Goal: Task Accomplishment & Management: Manage account settings

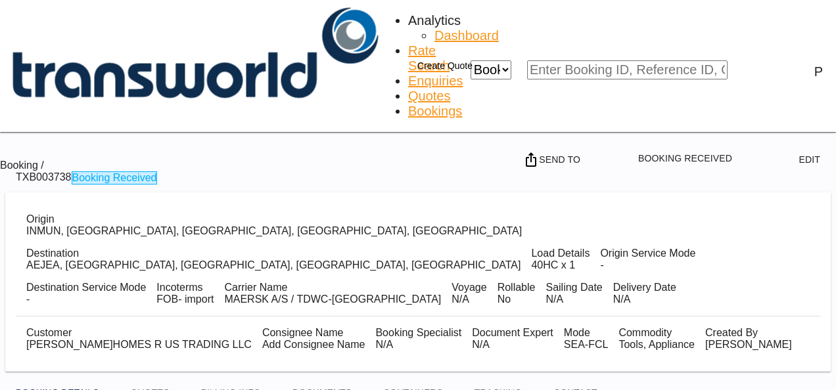
click at [492, 53] on md-menu-bar "Create Quote" at bounding box center [437, 66] width 110 height 26
click at [479, 53] on button "Create Quote" at bounding box center [437, 66] width 84 height 26
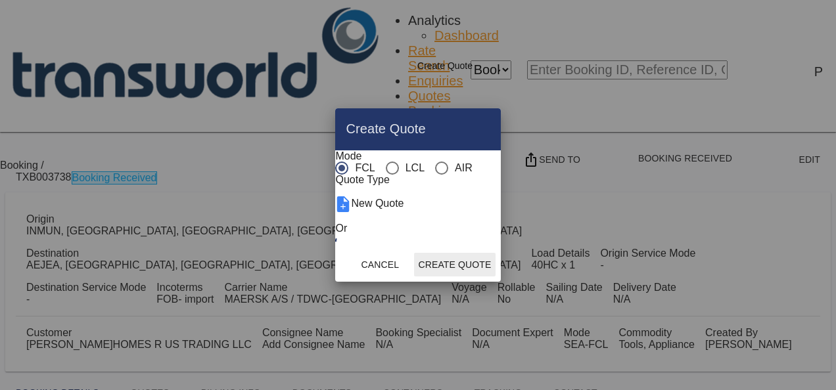
click at [495, 277] on button "Create Quote" at bounding box center [454, 265] width 81 height 24
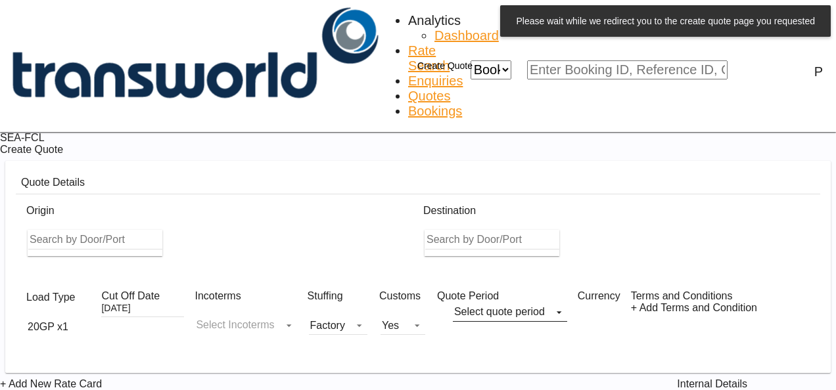
type input "[EMAIL_ADDRESS][PERSON_NAME][DOMAIN_NAME]"
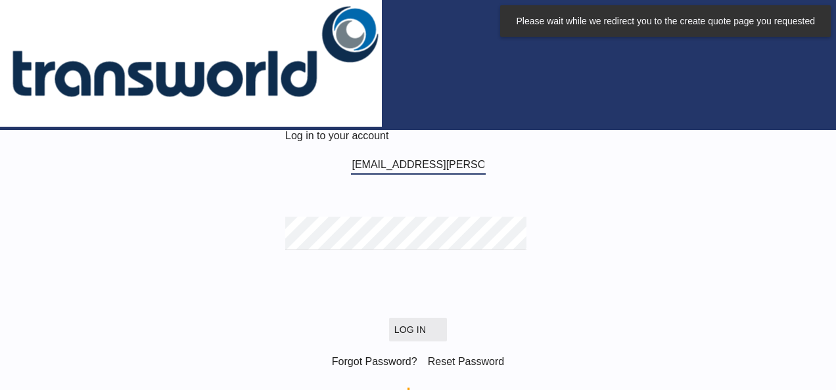
click at [438, 318] on button "Log In" at bounding box center [418, 330] width 58 height 24
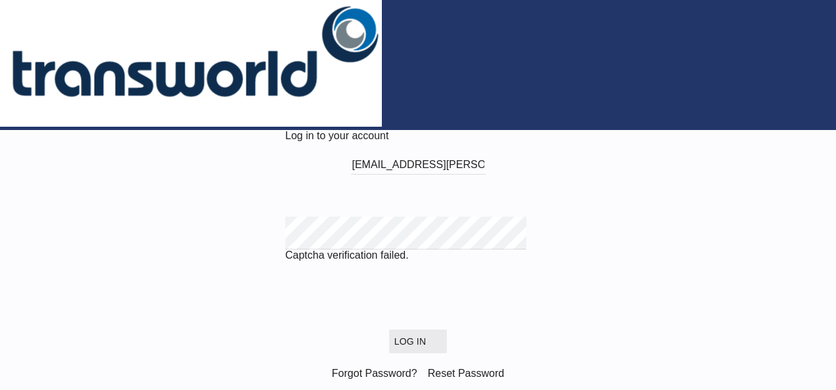
click at [395, 330] on button "Log In" at bounding box center [418, 342] width 58 height 24
click at [415, 330] on button "Log In" at bounding box center [418, 342] width 58 height 24
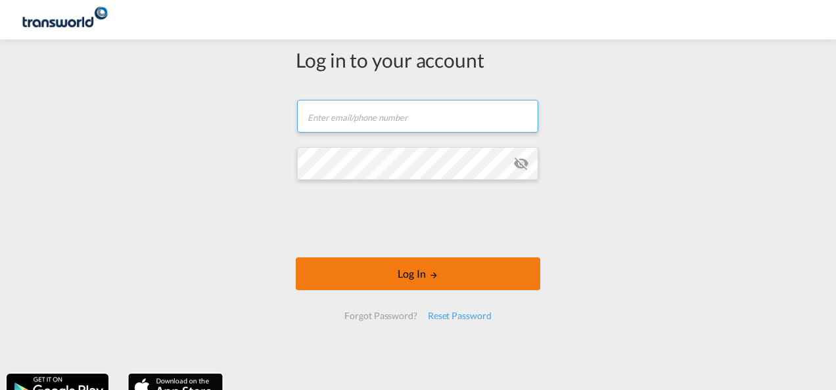
type input "[EMAIL_ADDRESS][PERSON_NAME][DOMAIN_NAME]"
click at [429, 272] on md-icon "LOGIN" at bounding box center [433, 275] width 9 height 9
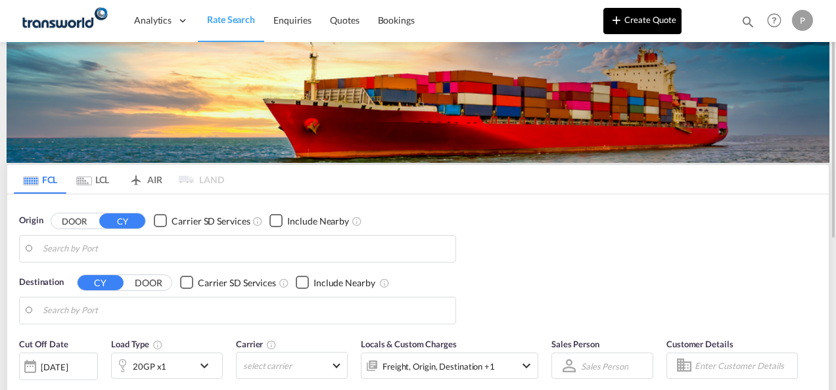
click at [651, 26] on button "Create Quote" at bounding box center [642, 21] width 78 height 26
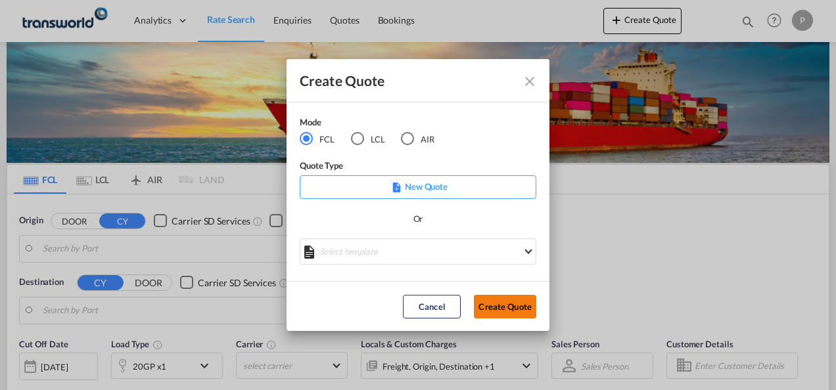
click at [513, 302] on button "Create Quote" at bounding box center [505, 307] width 62 height 24
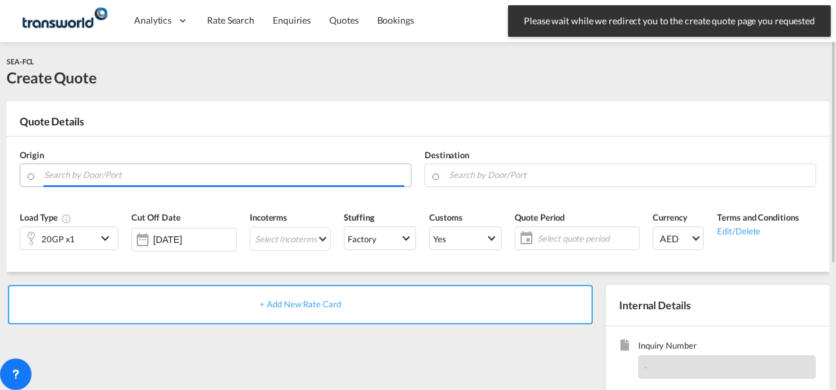
click at [139, 178] on input "Search by Door/Port" at bounding box center [224, 175] width 360 height 23
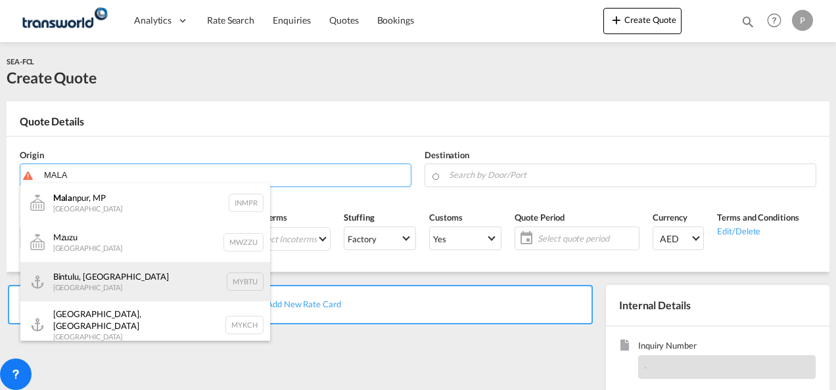
type input "MALA"
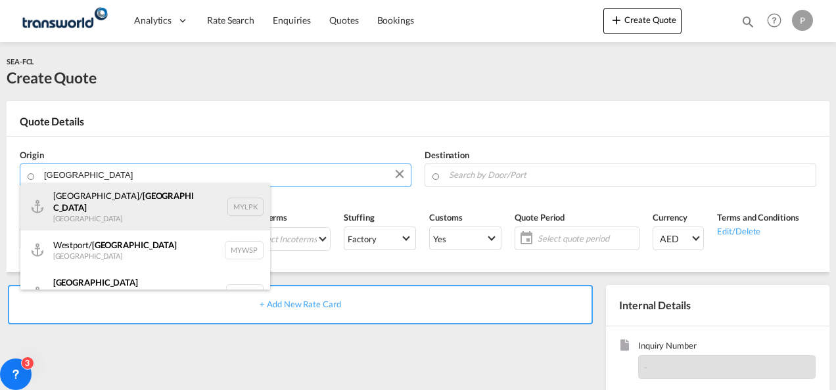
click at [212, 210] on div "Northport/ Port Klang Malaysia MYLPK" at bounding box center [145, 206] width 250 height 47
type input "Northport/Port Klang, MYLPK"
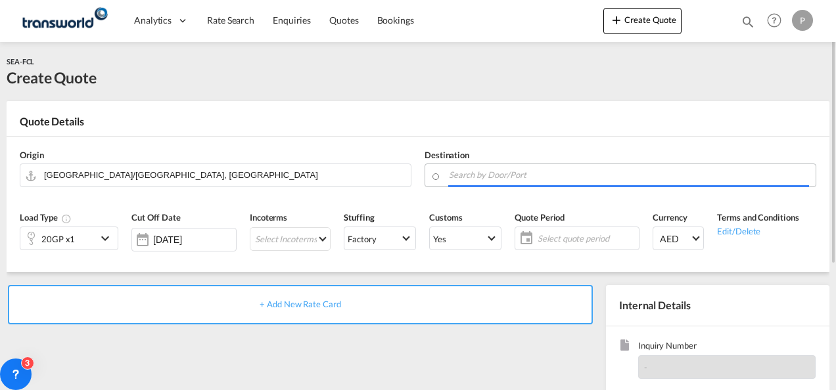
click at [469, 173] on input "Search by Door/Port" at bounding box center [629, 175] width 360 height 23
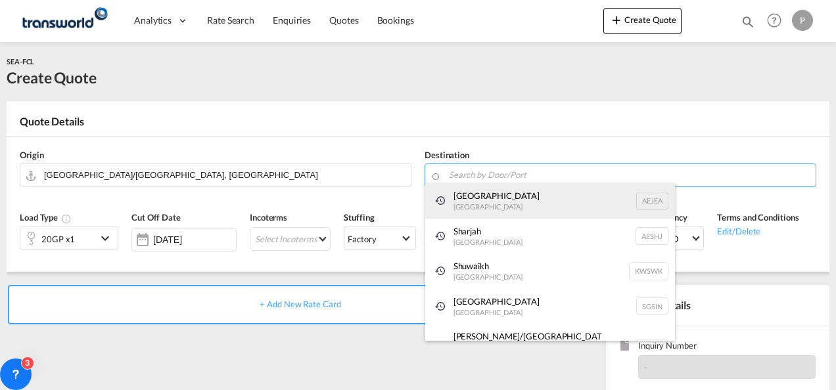
click at [471, 191] on div "Jebel Ali United Arab Emirates AEJEA" at bounding box center [550, 200] width 250 height 35
type input "Jebel Ali, AEJEA"
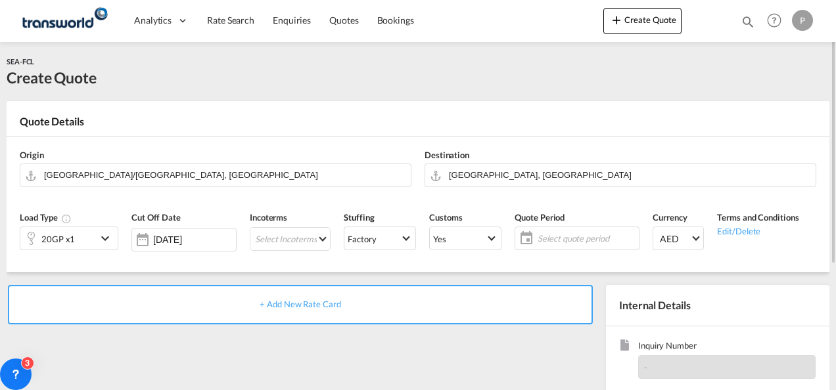
click at [80, 241] on div "20GP x1" at bounding box center [58, 238] width 76 height 22
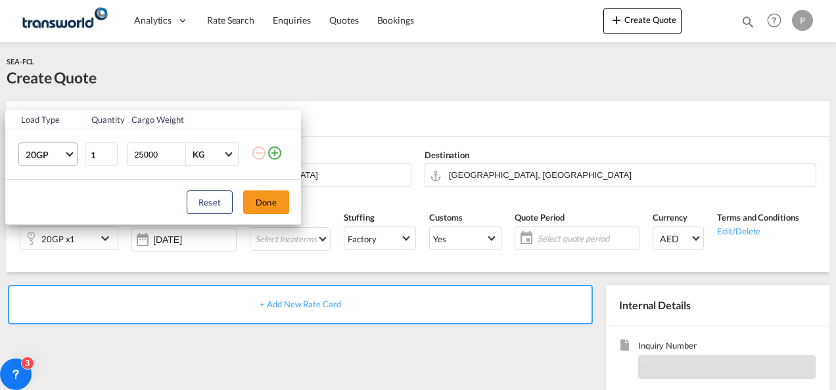
click at [68, 154] on span "Choose: \a20GP" at bounding box center [69, 153] width 7 height 7
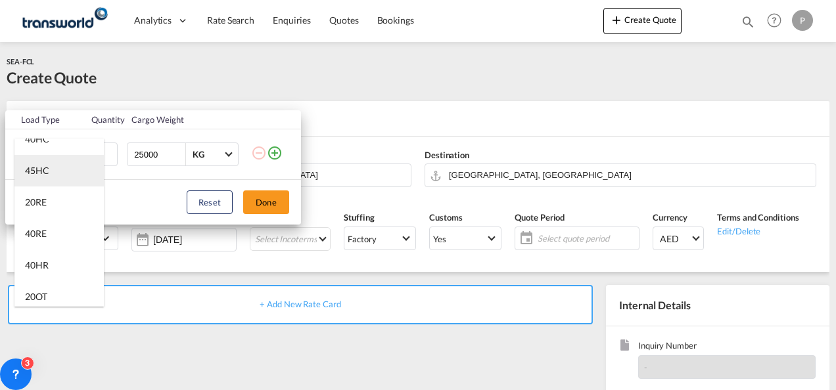
scroll to position [85, 0]
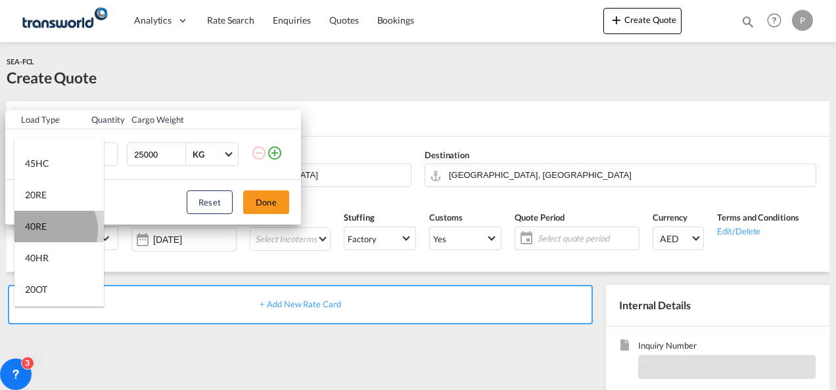
click at [49, 230] on md-option "40RE" at bounding box center [58, 227] width 89 height 32
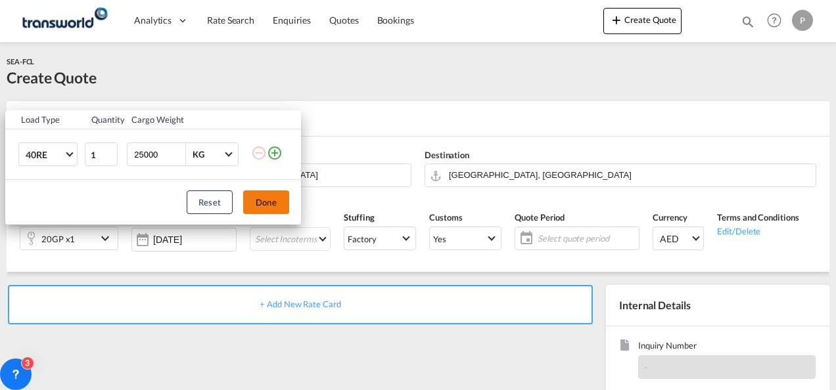
click at [263, 196] on button "Done" at bounding box center [266, 203] width 46 height 24
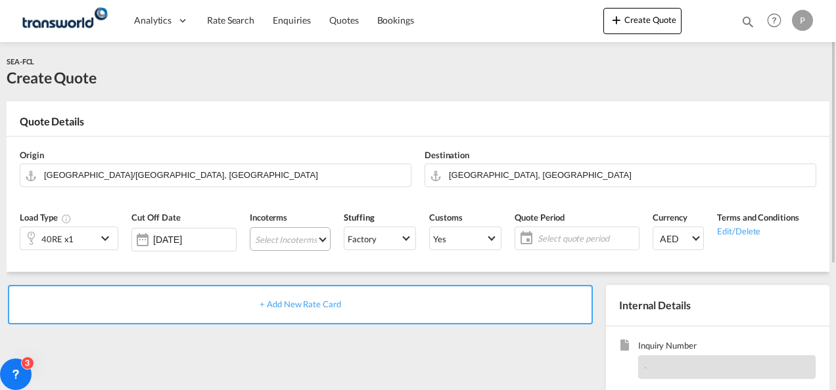
click at [267, 237] on md-select "Select Incoterms FCA - import Free Carrier FAS - export Free Alongside Ship DPU…" at bounding box center [290, 239] width 81 height 24
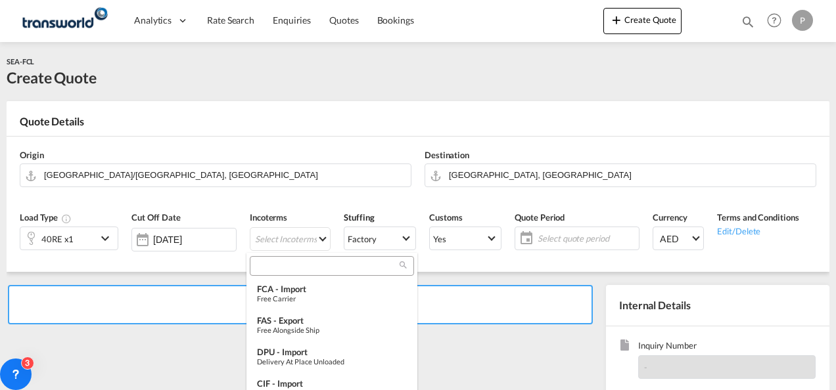
click at [271, 265] on input "search" at bounding box center [327, 266] width 146 height 12
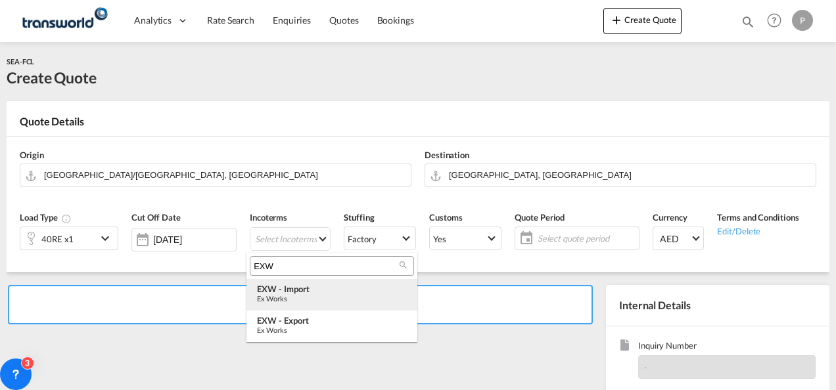
type input "EXW"
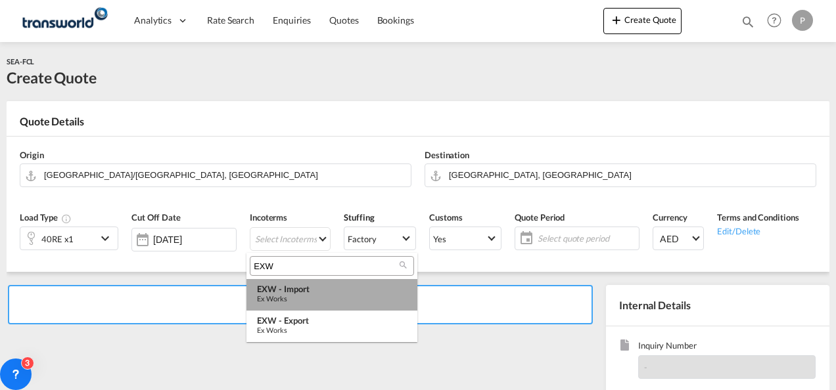
click at [288, 300] on div "Ex Works" at bounding box center [332, 298] width 150 height 9
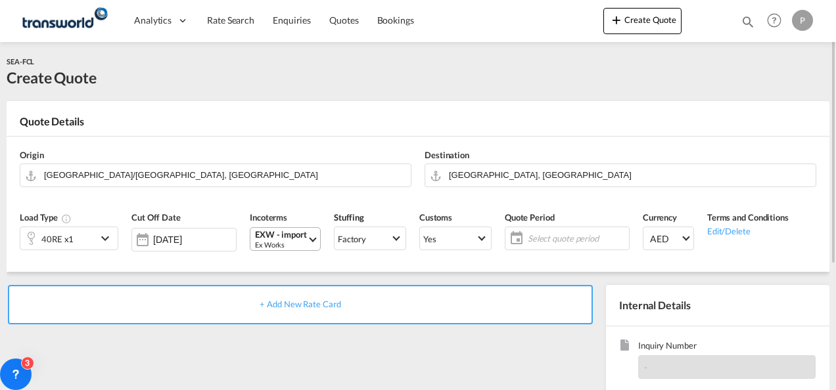
click at [271, 243] on div "Ex Works" at bounding box center [281, 245] width 52 height 10
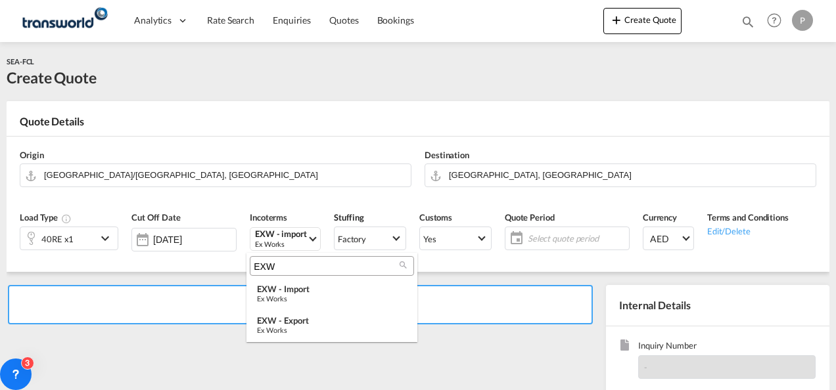
click at [276, 263] on input "EXW" at bounding box center [327, 267] width 146 height 12
type input "E"
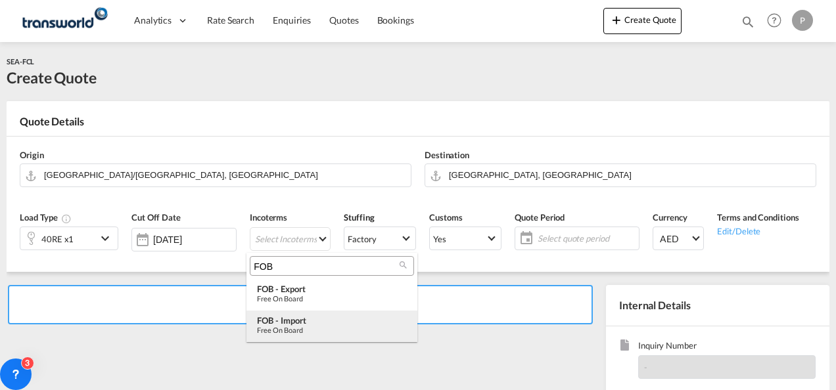
type input "FOB"
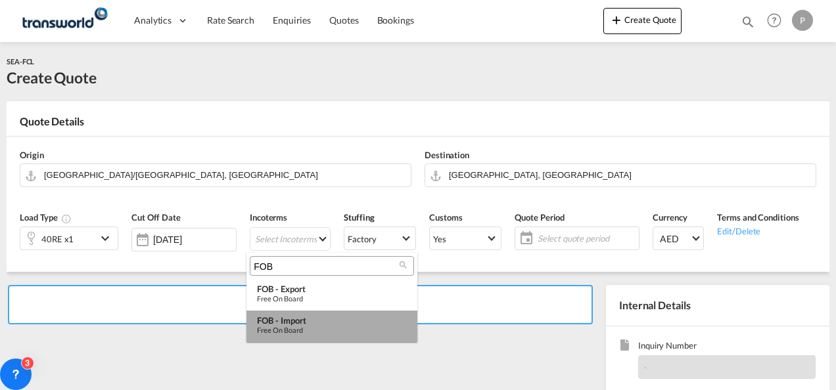
click at [299, 318] on div "FOB - import" at bounding box center [332, 320] width 150 height 11
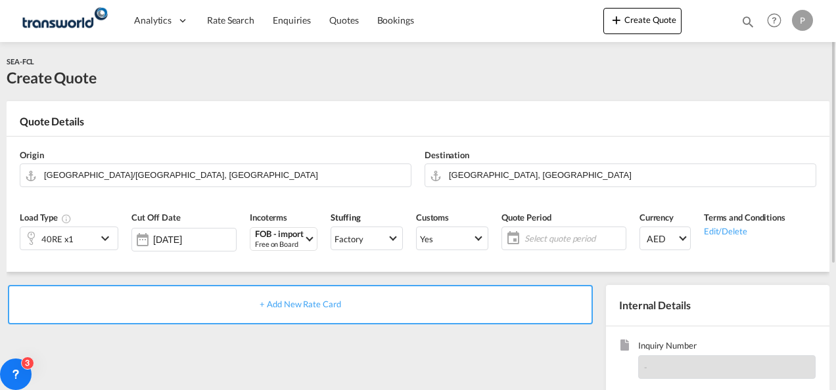
click at [539, 235] on span "Select quote period" at bounding box center [573, 239] width 98 height 12
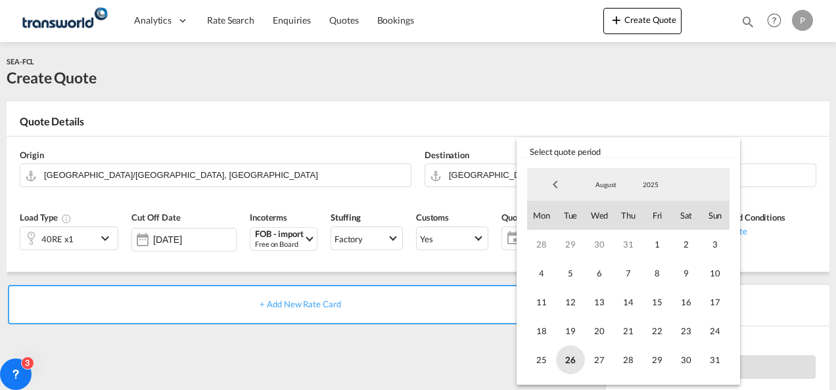
click at [570, 354] on span "26" at bounding box center [570, 360] width 29 height 29
click at [716, 360] on span "31" at bounding box center [715, 360] width 29 height 29
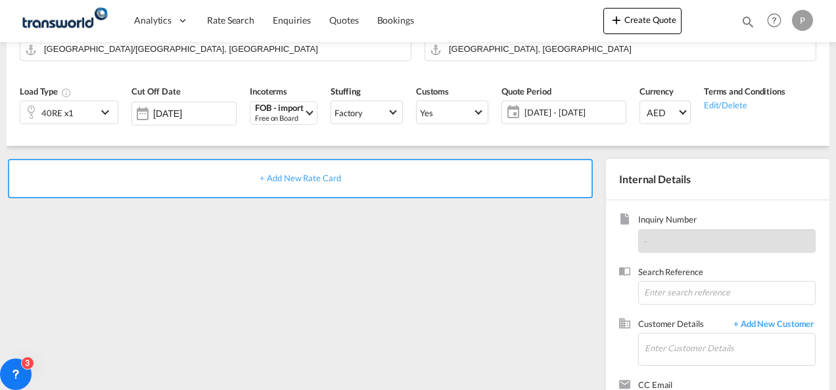
scroll to position [133, 0]
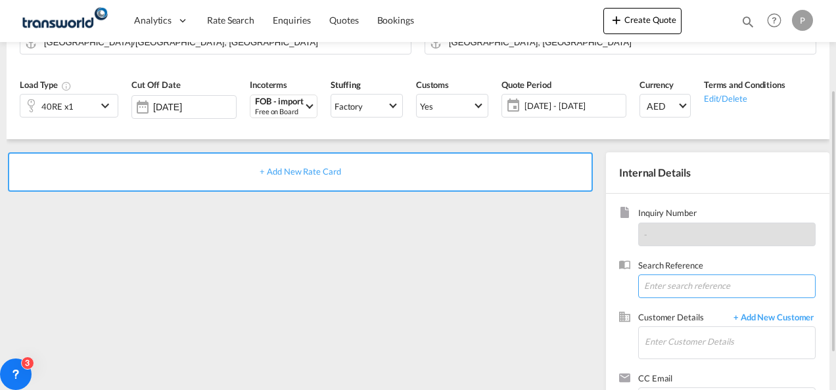
click at [689, 289] on input at bounding box center [726, 287] width 177 height 24
type input "TWG644"
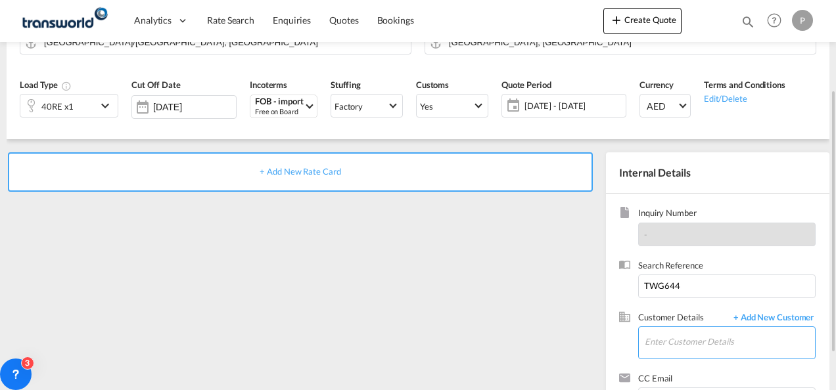
click at [651, 343] on input "Enter Customer Details" at bounding box center [730, 342] width 170 height 30
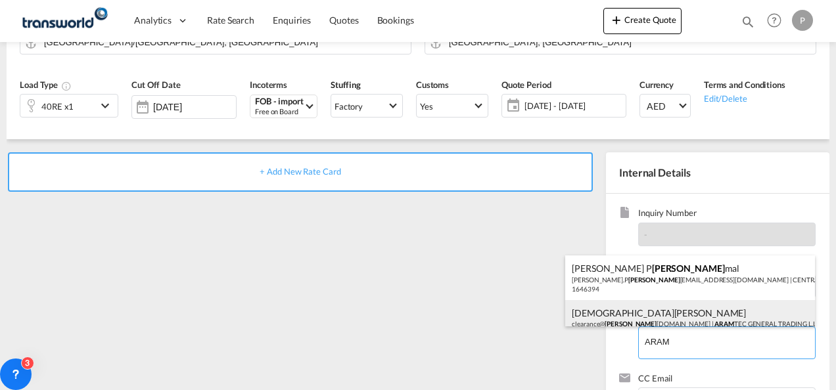
scroll to position [18, 0]
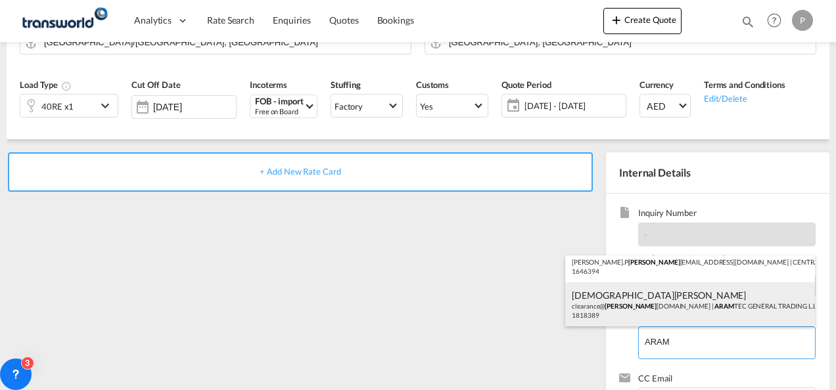
click at [649, 300] on div "Mohammed Danish clearance@ aram tec.com | ARAM TEC GENERAL TRADING L.L.C | 1818…" at bounding box center [690, 305] width 250 height 45
type input "ARAMTEC GENERAL TRADING L.L.C, Mohammed Danish, clearance@aramtec.com"
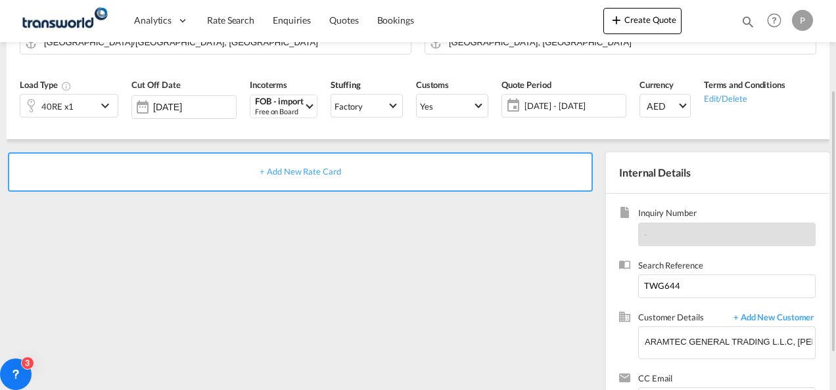
click at [321, 166] on div "+ Add New Rate Card" at bounding box center [300, 171] width 585 height 39
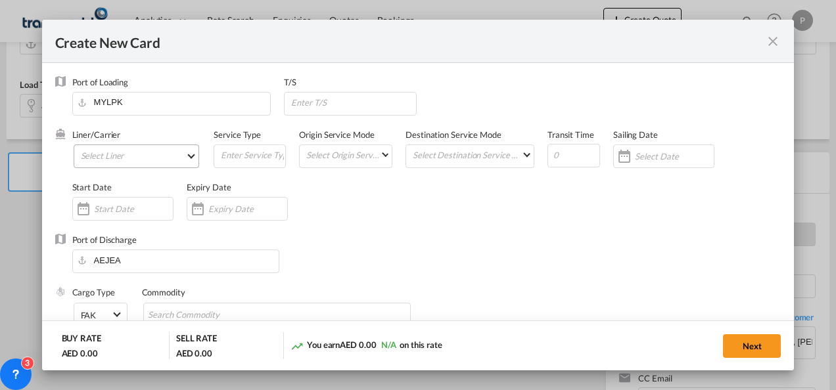
type input "Basic Ocean Freight"
select select "per equipment"
click at [176, 158] on md-select "Select Liner 2HM LOGISTICS D.O.O 2HM LOGISTICS D.O.O. / TDWC-CAPODISTRI 2HM LOG…" at bounding box center [137, 157] width 126 height 24
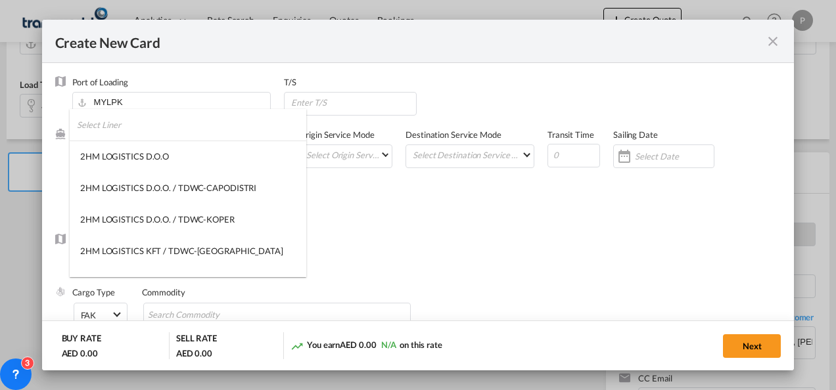
click at [164, 127] on input "search" at bounding box center [191, 125] width 229 height 32
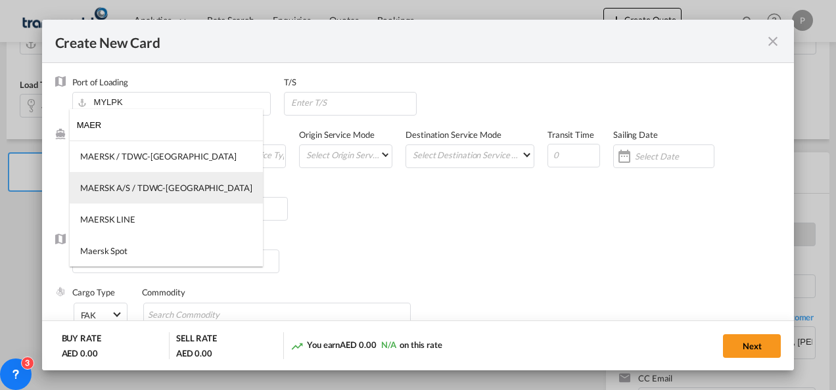
type input "MAER"
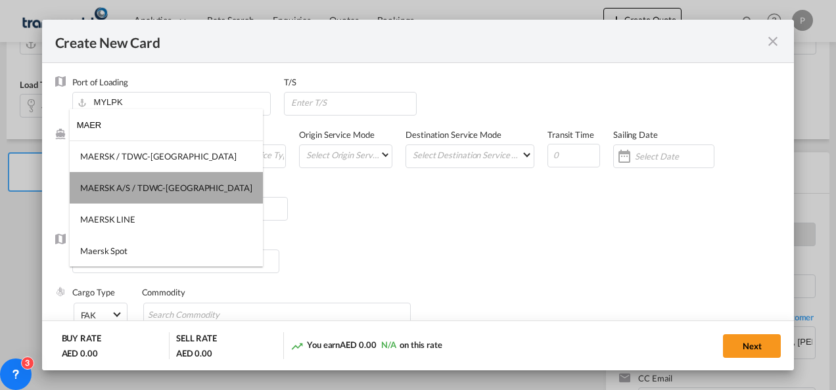
click at [175, 185] on div "MAERSK A/S / TDWC-[GEOGRAPHIC_DATA]" at bounding box center [166, 188] width 172 height 12
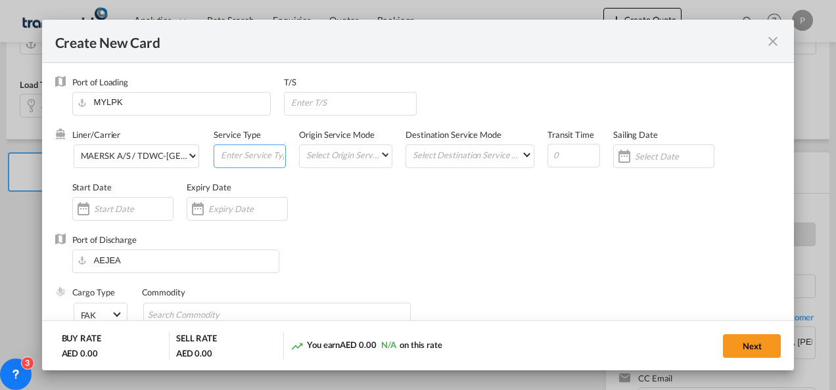
click at [234, 154] on input "Create New CardPort ..." at bounding box center [252, 155] width 66 height 20
type input "FOB IMPORT"
click at [635, 156] on input "Create New CardPort ..." at bounding box center [674, 156] width 79 height 11
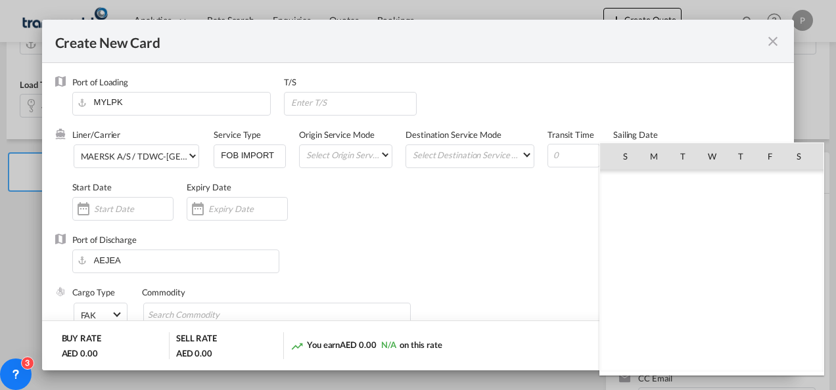
scroll to position [304226, 0]
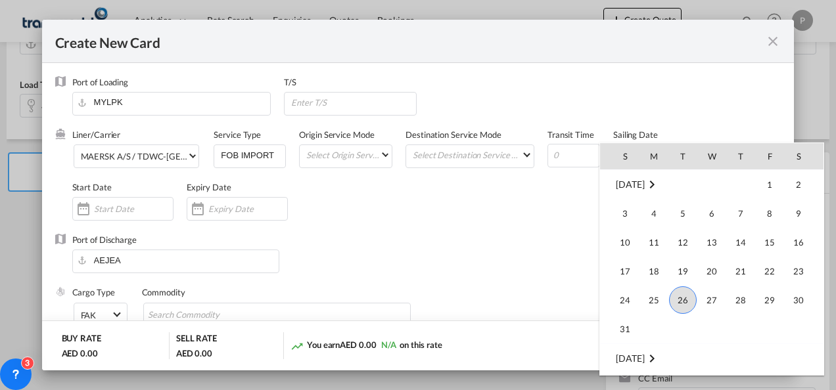
click at [483, 218] on div at bounding box center [418, 195] width 836 height 390
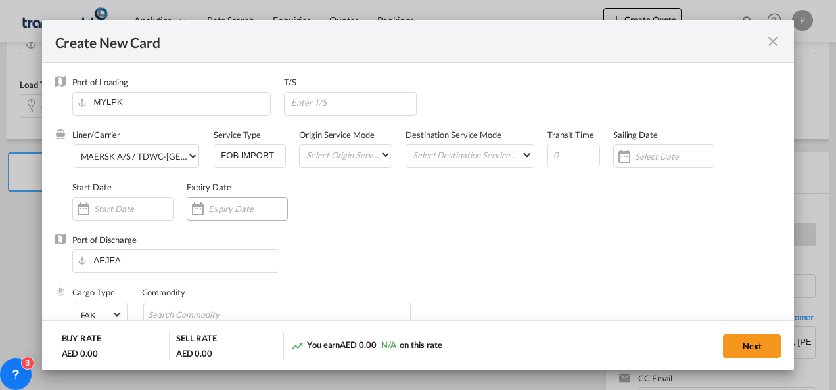
click at [216, 209] on input "Create New CardPort ..." at bounding box center [247, 209] width 79 height 11
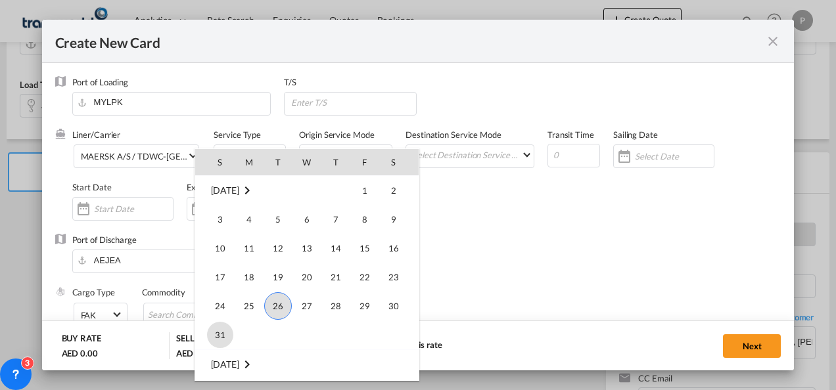
click at [221, 329] on span "31" at bounding box center [220, 335] width 26 height 26
type input "31 Aug 2025"
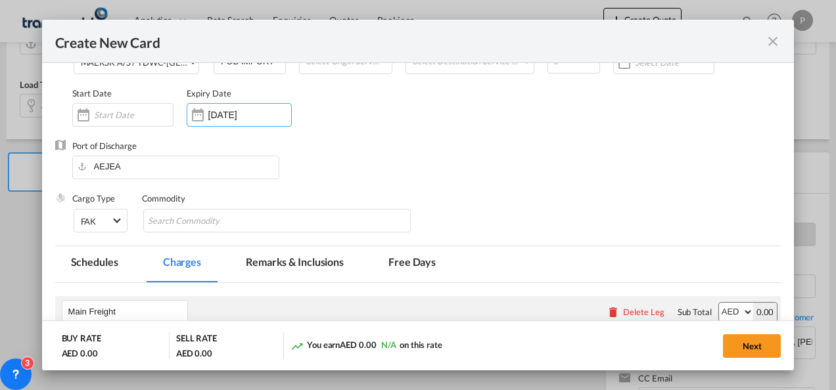
scroll to position [93, 0]
click at [248, 217] on input "Chips input." at bounding box center [208, 222] width 120 height 21
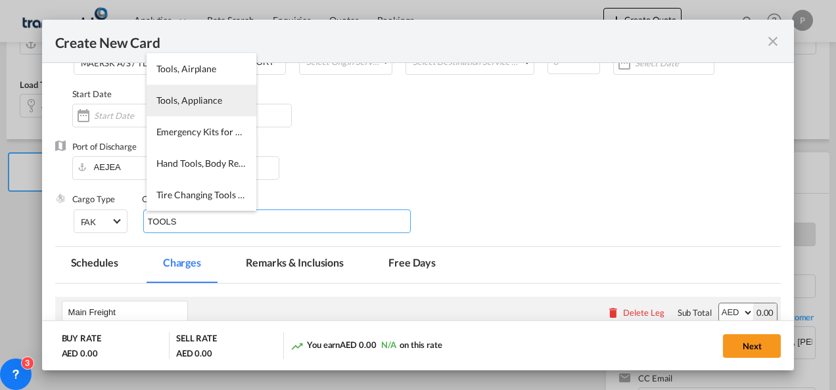
type input "TOOLS"
click at [198, 112] on li "Tools, Appliance" at bounding box center [202, 101] width 110 height 32
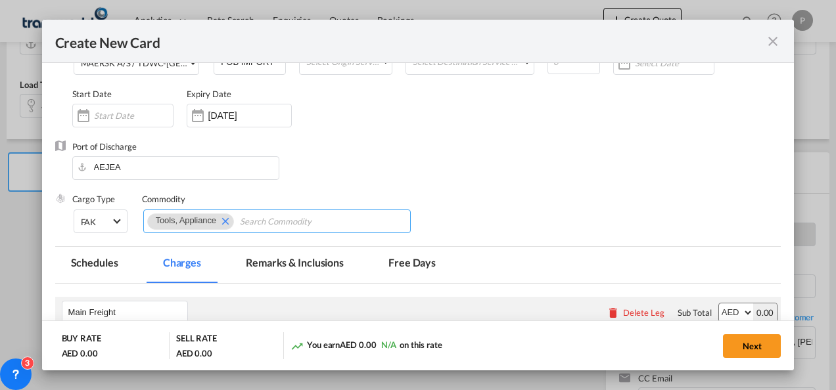
scroll to position [233, 0]
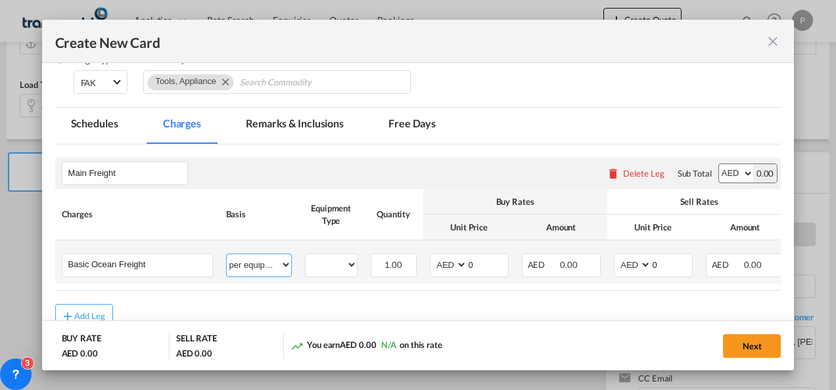
click at [256, 263] on select "per equipment per container per B/L per shipping bill per shipment % on freight…" at bounding box center [259, 264] width 64 height 21
select select "per shipment"
click at [227, 254] on select "per equipment per container per B/L per shipping bill per shipment % on freight…" at bounding box center [259, 264] width 64 height 21
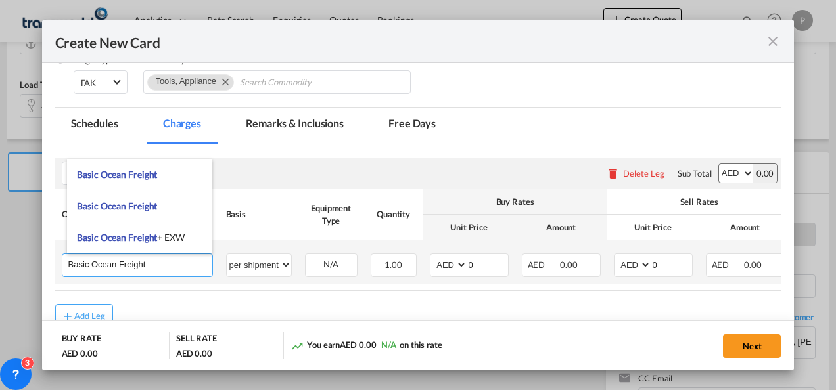
click at [147, 256] on input "Basic Ocean Freight" at bounding box center [140, 264] width 144 height 20
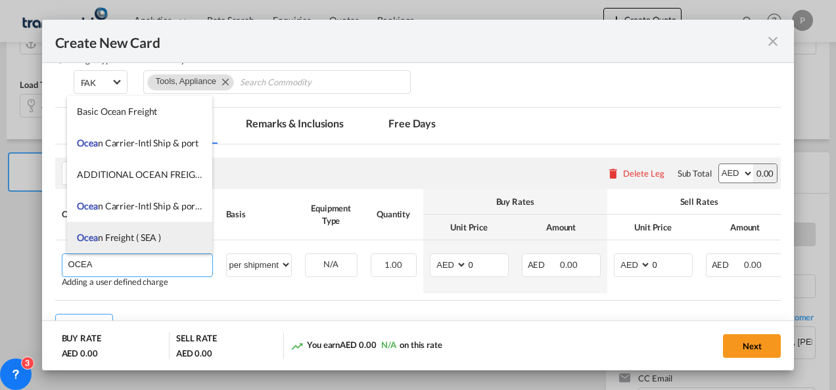
click at [145, 246] on li "Ocea n Freight ( SEA )" at bounding box center [139, 238] width 145 height 32
type input "Ocean Freight ( SEA )"
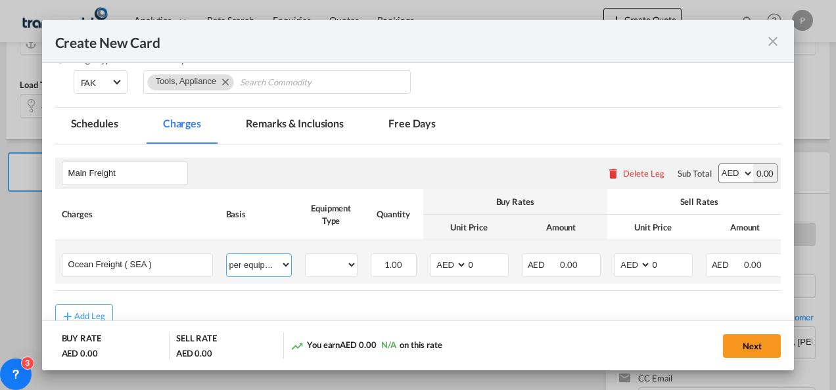
click at [262, 265] on select "per equipment per container per B/L per shipping bill per shipment % on freight…" at bounding box center [259, 264] width 64 height 21
select select "per shipment"
click at [227, 254] on select "per equipment per container per B/L per shipping bill per shipment % on freight…" at bounding box center [259, 264] width 64 height 21
click at [480, 262] on input "0" at bounding box center [487, 264] width 41 height 20
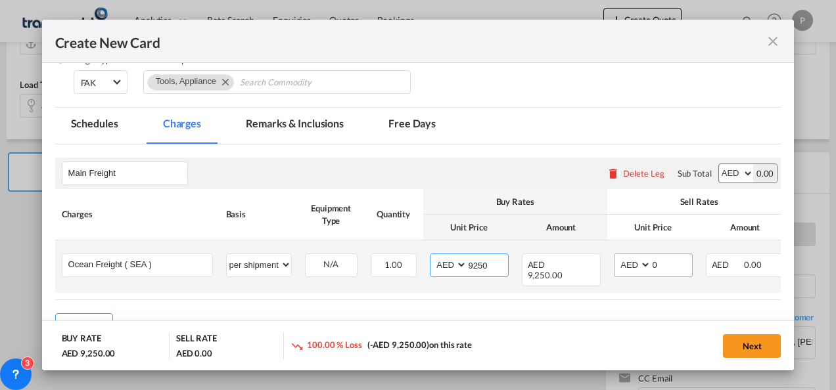
type input "9250"
click at [659, 262] on input "0" at bounding box center [671, 264] width 41 height 20
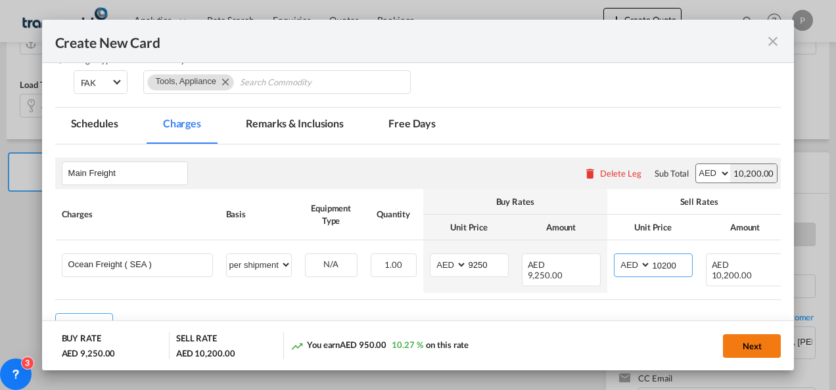
type input "10200"
click at [753, 344] on button "Next" at bounding box center [752, 346] width 58 height 24
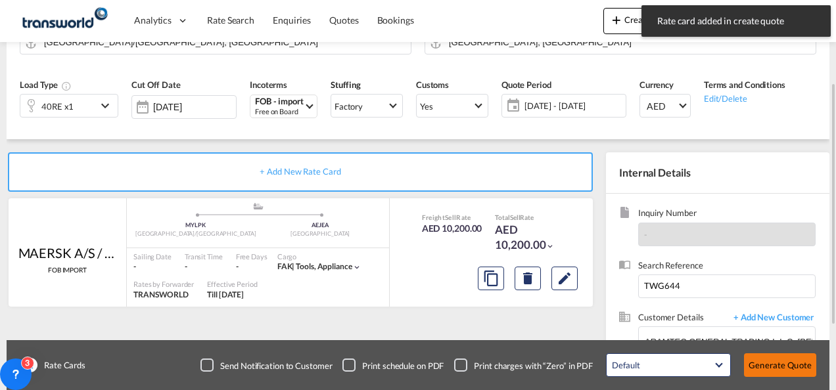
click at [765, 364] on button "Generate Quote" at bounding box center [780, 366] width 72 height 24
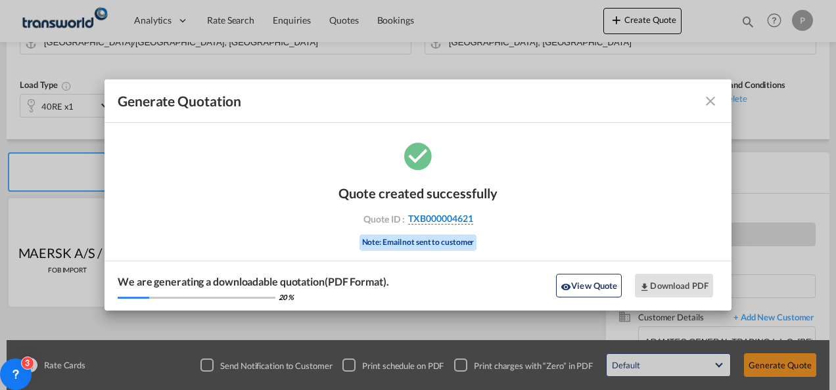
click at [448, 216] on span "TXB000004621" at bounding box center [440, 219] width 65 height 12
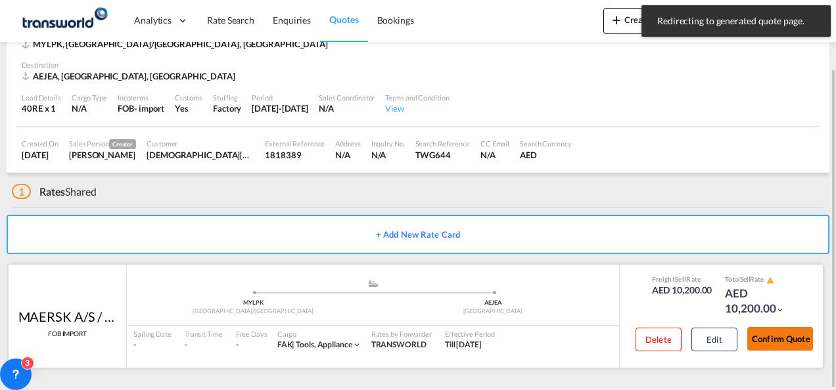
click at [784, 333] on button "Confirm Quote" at bounding box center [780, 339] width 66 height 24
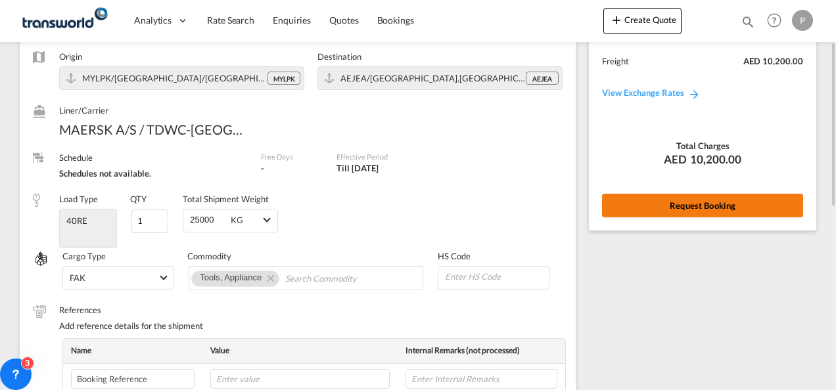
scroll to position [105, 0]
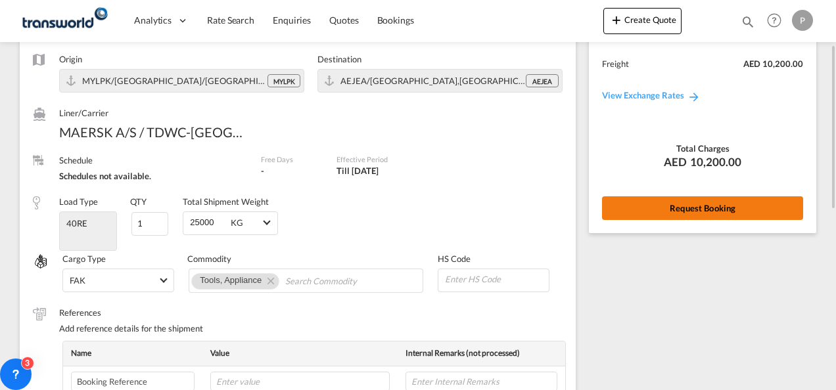
click at [648, 212] on button "Request Booking" at bounding box center [702, 208] width 201 height 24
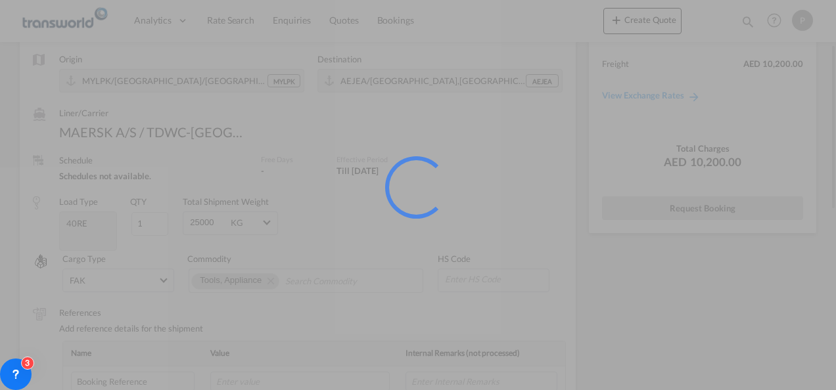
scroll to position [24, 0]
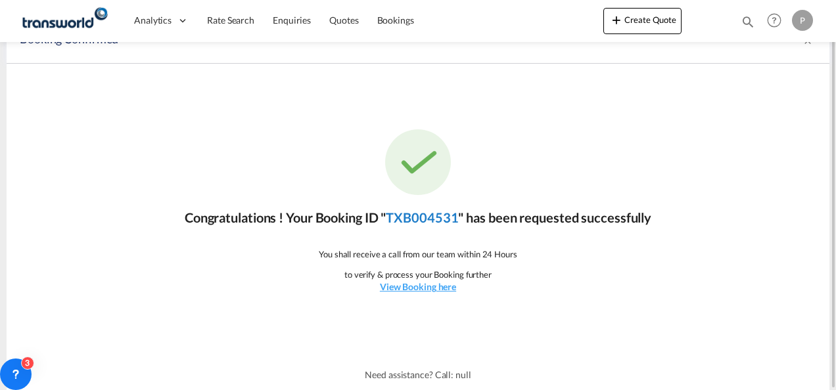
click at [414, 215] on link "TXB004531" at bounding box center [422, 218] width 72 height 16
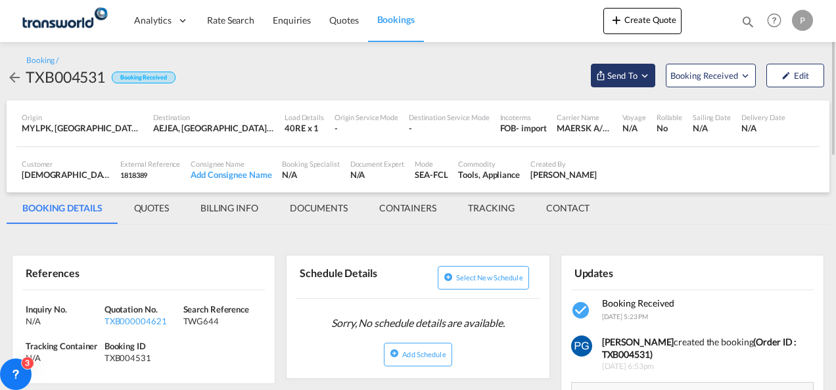
click at [628, 78] on span "Send To" at bounding box center [622, 75] width 33 height 13
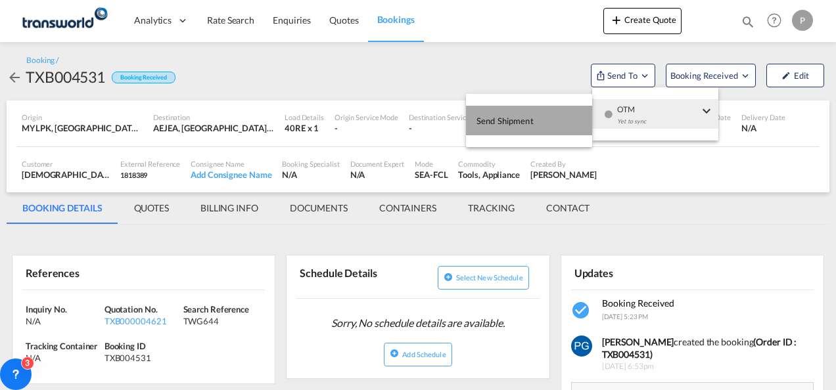
click at [570, 109] on button "Send Shipment" at bounding box center [529, 121] width 126 height 30
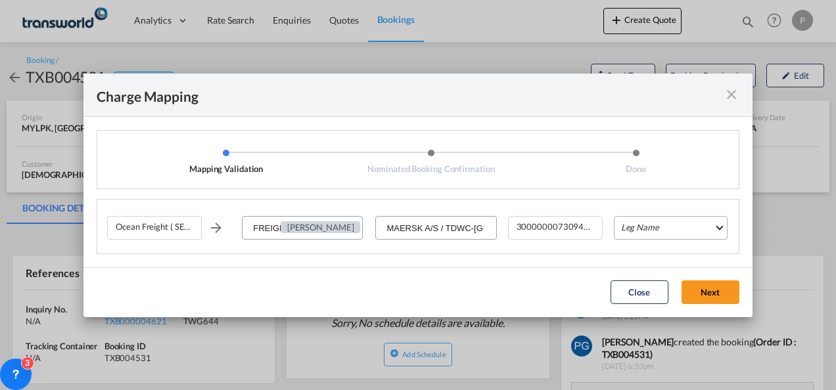
click at [658, 222] on md-select "Leg Name HANDLING ORIGIN VESSEL HANDLING DESTINATION OTHERS TL PICK UP CUSTOMS …" at bounding box center [671, 228] width 114 height 24
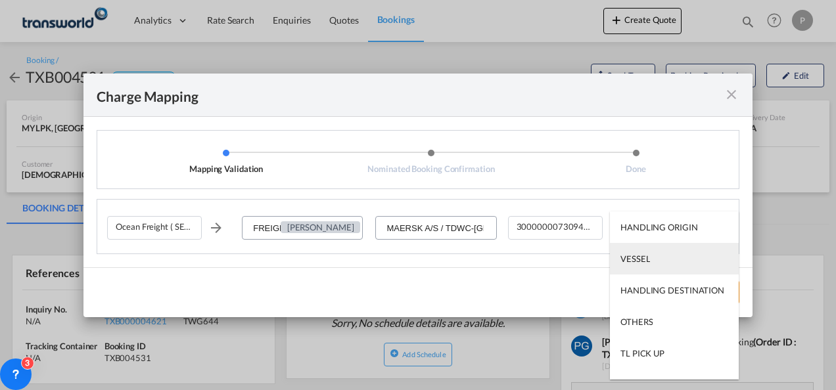
click at [658, 260] on md-option "VESSEL" at bounding box center [674, 259] width 129 height 32
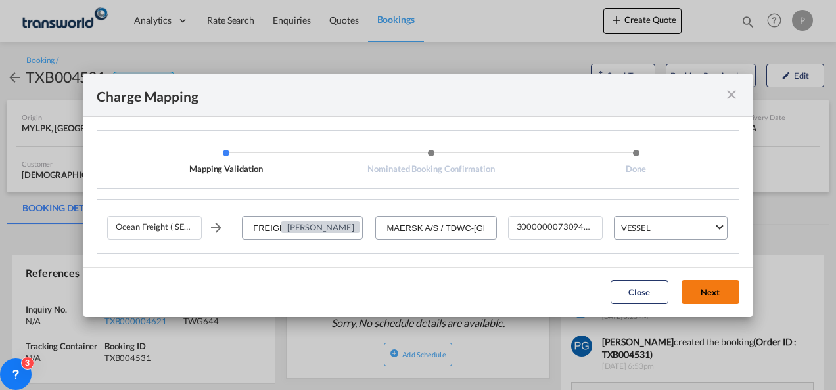
click at [716, 289] on button "Next" at bounding box center [710, 293] width 58 height 24
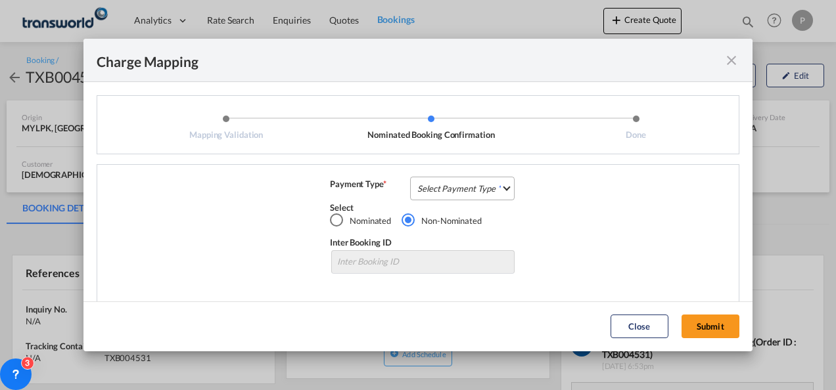
click at [428, 184] on md-select "Select Payment Type COLLECT PREPAID" at bounding box center [462, 189] width 104 height 24
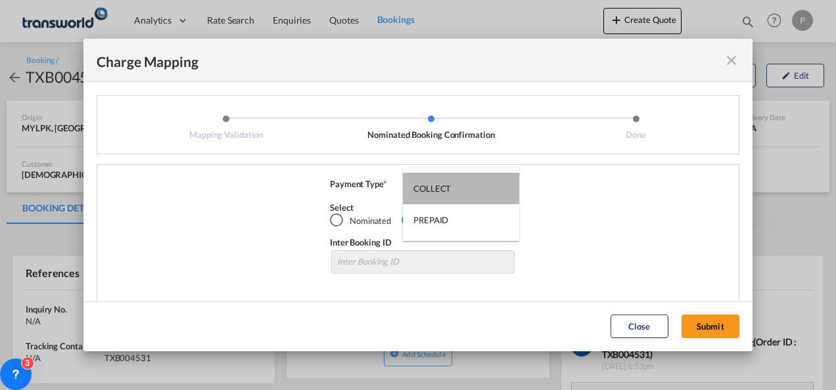
click at [428, 184] on div "COLLECT" at bounding box center [431, 189] width 37 height 12
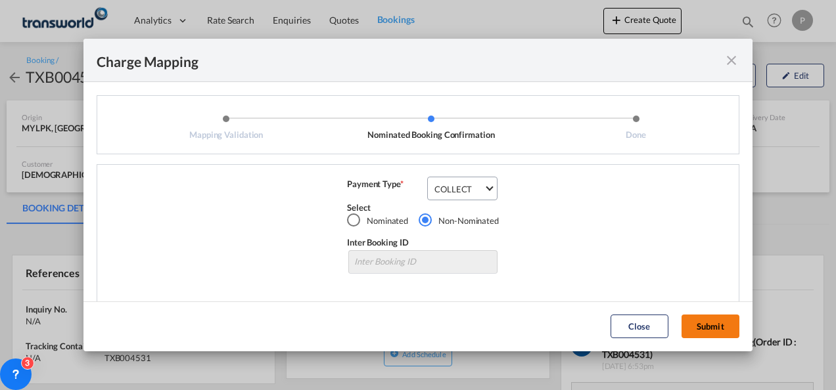
click at [706, 323] on button "Submit" at bounding box center [710, 327] width 58 height 24
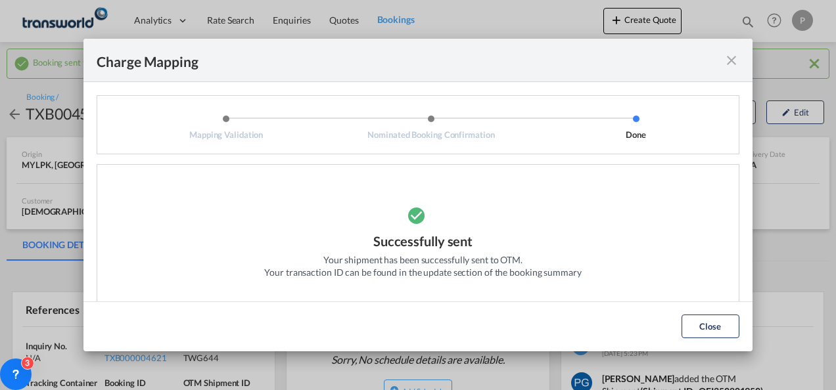
click at [730, 60] on md-icon "icon-close fg-AAA8AD cursor" at bounding box center [732, 61] width 16 height 16
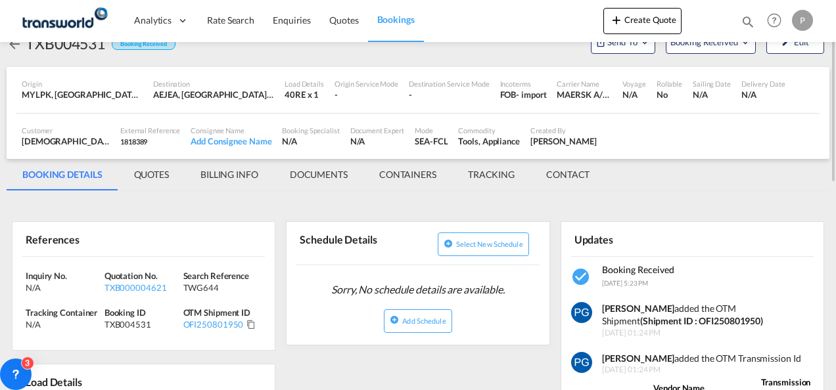
scroll to position [81, 0]
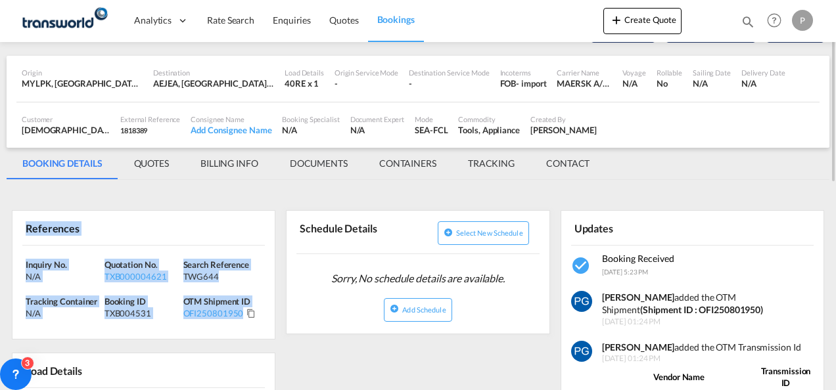
drag, startPoint x: 26, startPoint y: 222, endPoint x: 242, endPoint y: 318, distance: 235.9
click at [242, 318] on div "References Inquiry No. N/A Quotation No. TXB000004621 Search Reference TWG644 T…" at bounding box center [144, 274] width 264 height 129
copy div "References Inquiry No. N/A Quotation No. TXB000004621 Search Reference TWG644 T…"
